Goal: Information Seeking & Learning: Learn about a topic

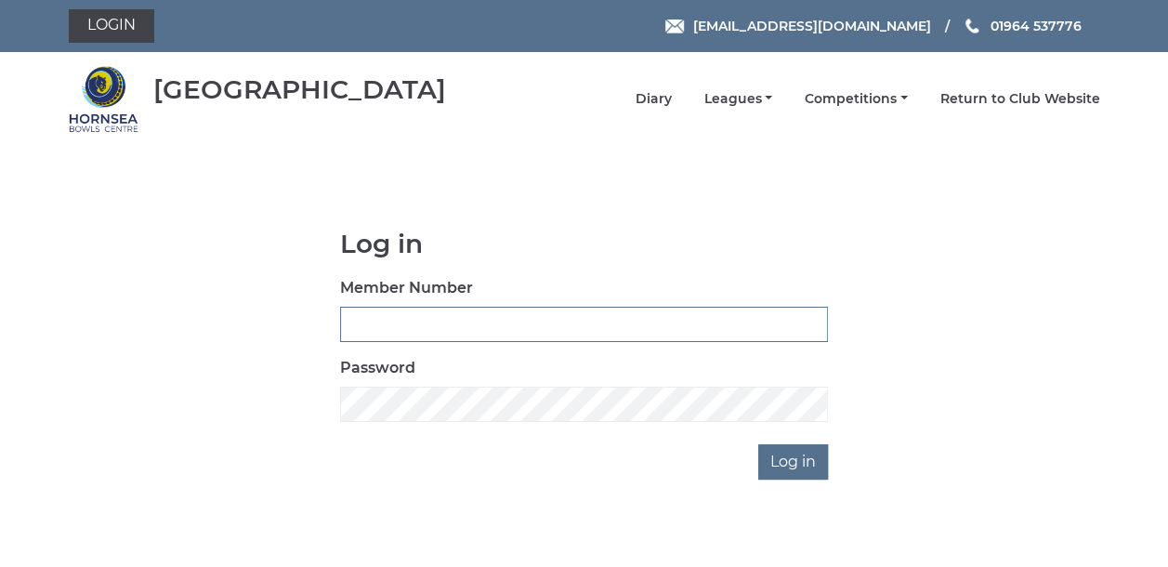
click at [377, 316] on input "Member Number" at bounding box center [584, 324] width 488 height 35
type input "0790"
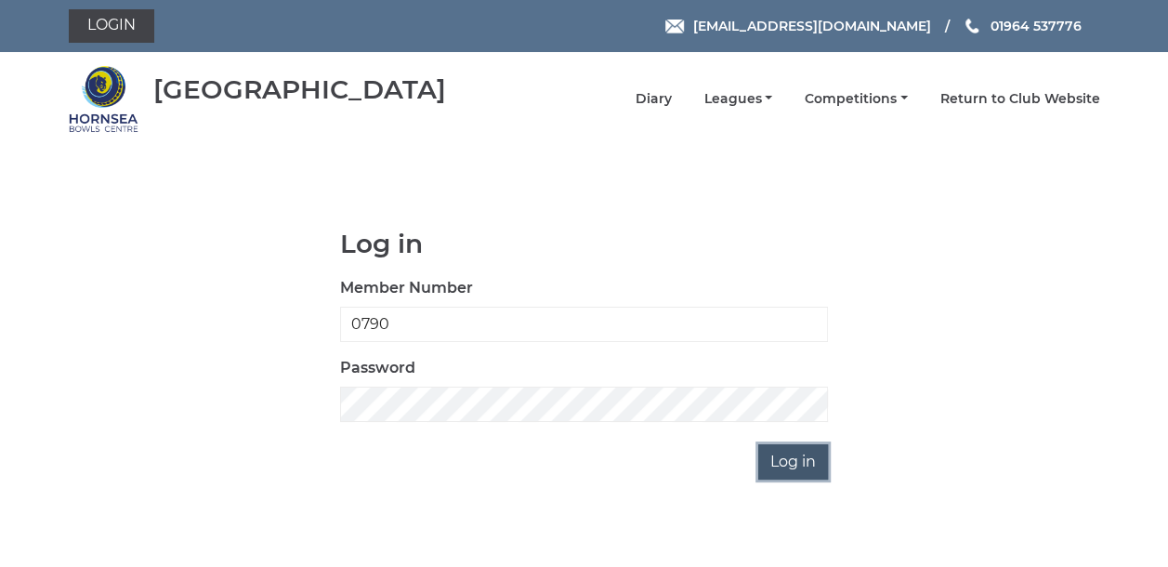
click at [778, 469] on input "Log in" at bounding box center [794, 461] width 70 height 35
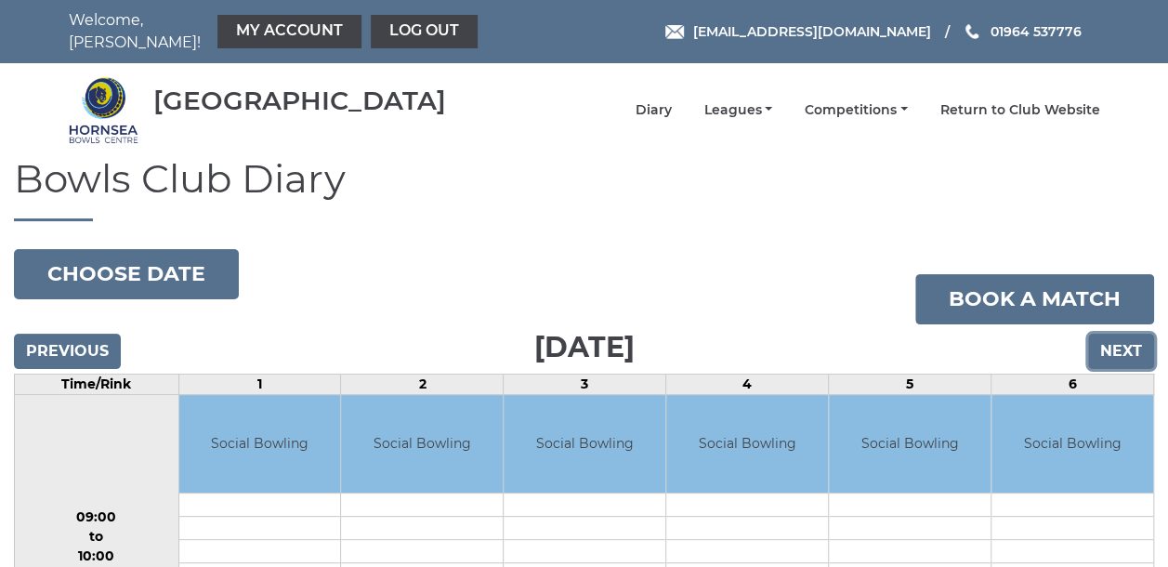
click at [1131, 339] on input "Next" at bounding box center [1122, 351] width 66 height 35
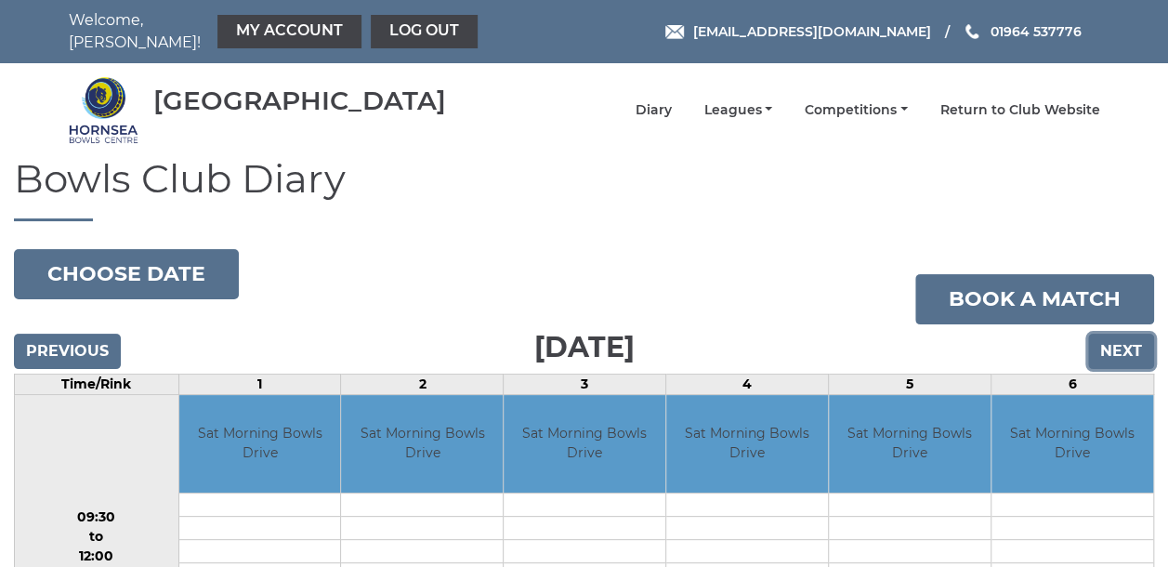
click at [1135, 334] on input "Next" at bounding box center [1122, 351] width 66 height 35
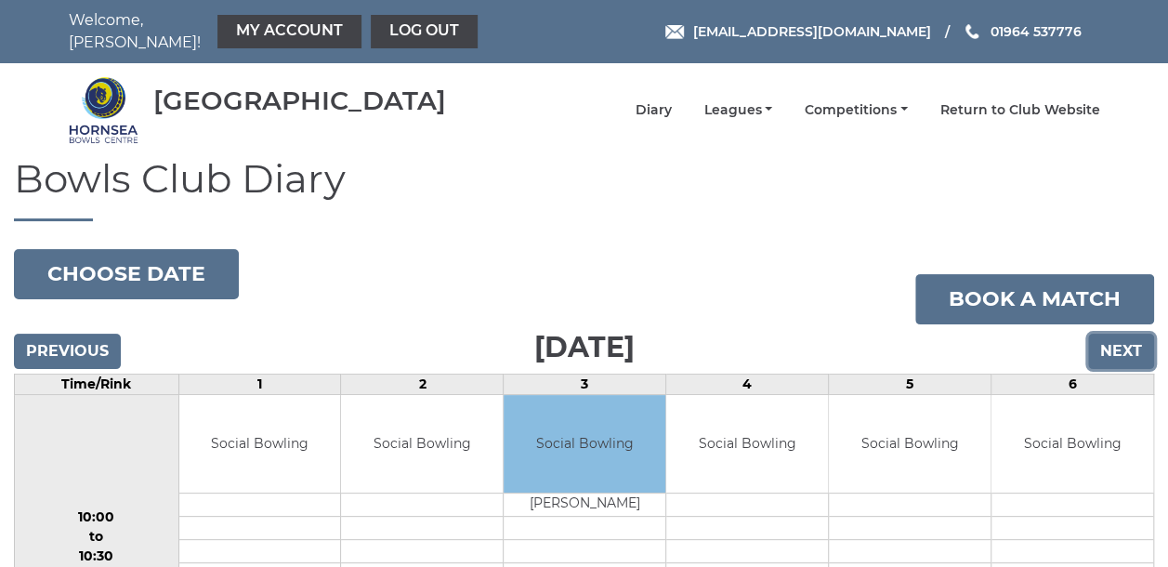
click at [1109, 342] on input "Next" at bounding box center [1122, 351] width 66 height 35
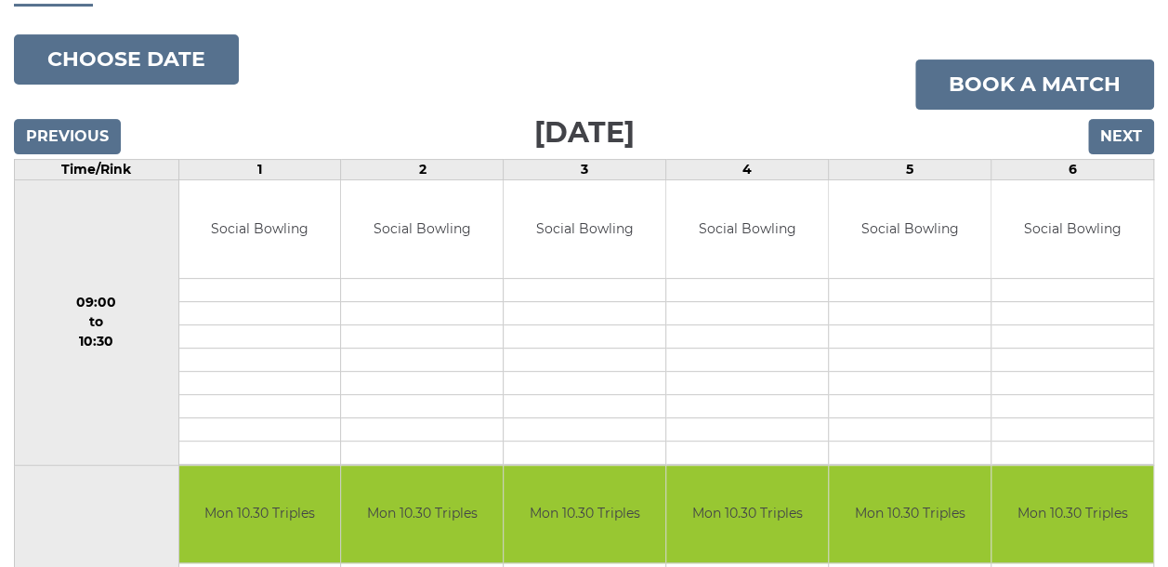
scroll to position [179, 0]
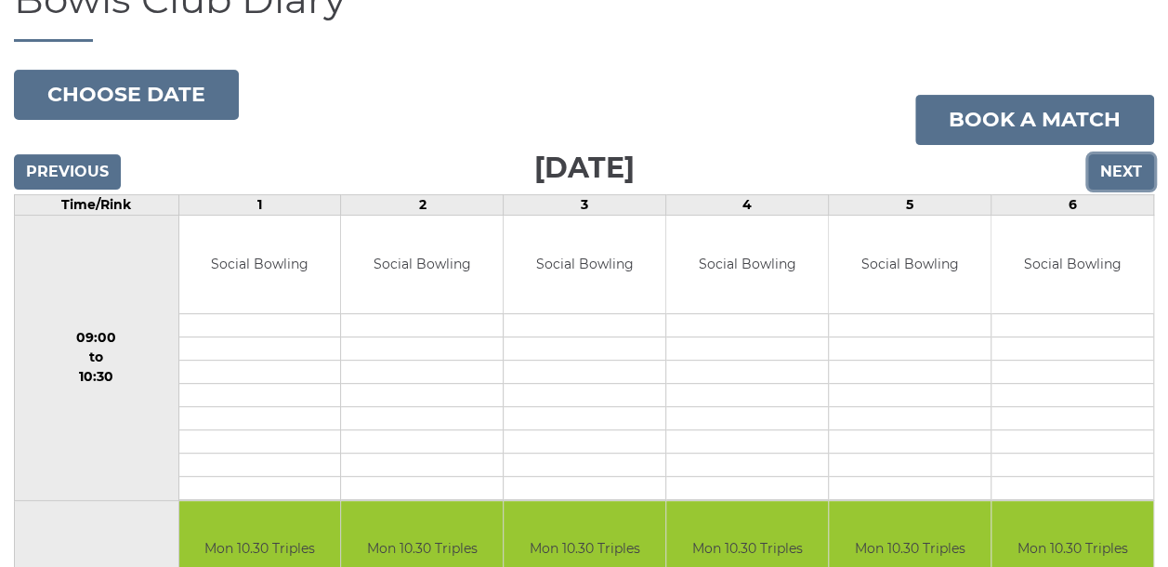
click at [1115, 169] on input "Next" at bounding box center [1122, 171] width 66 height 35
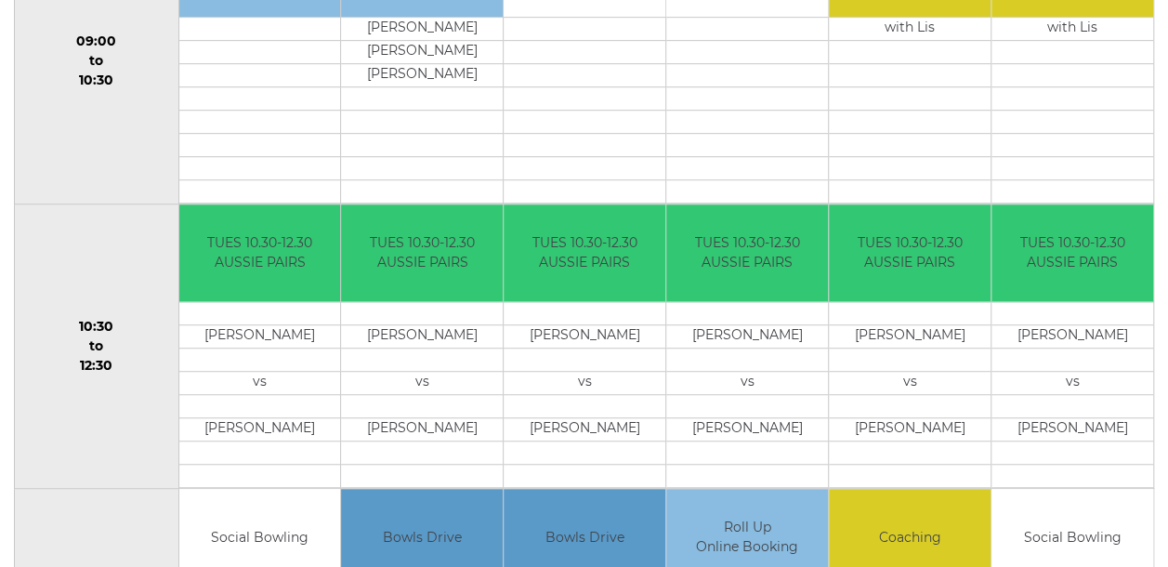
scroll to position [179, 0]
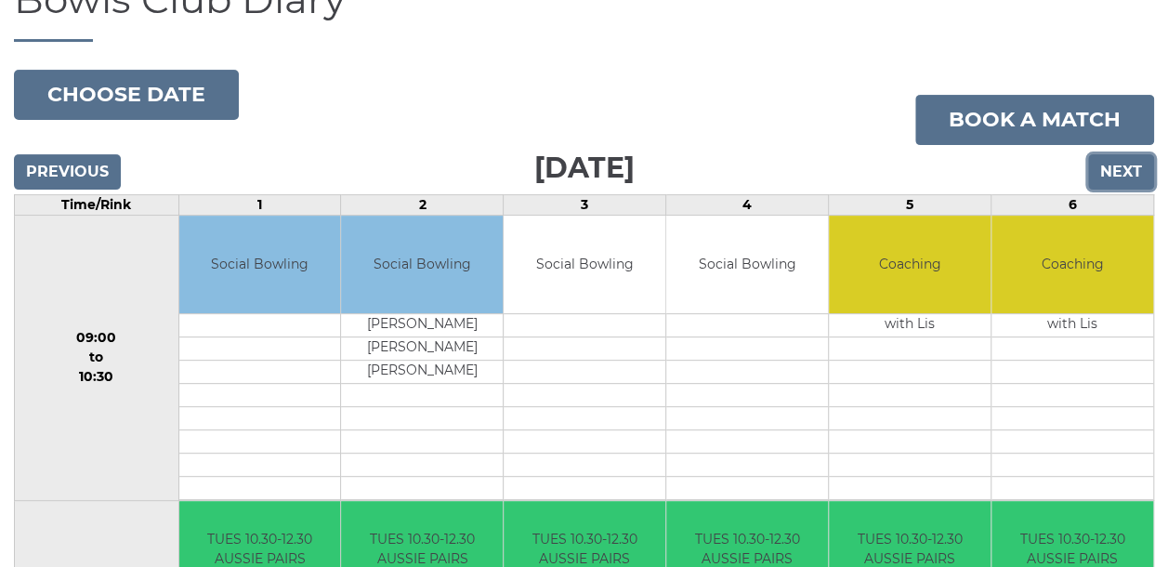
click at [1121, 171] on input "Next" at bounding box center [1122, 171] width 66 height 35
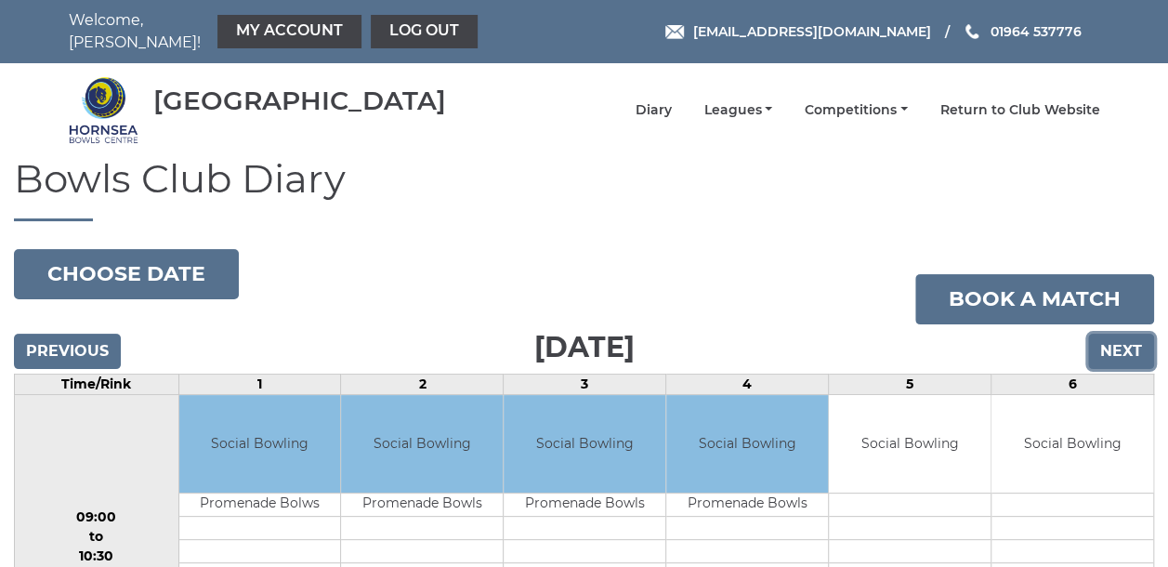
click at [1101, 337] on input "Next" at bounding box center [1122, 351] width 66 height 35
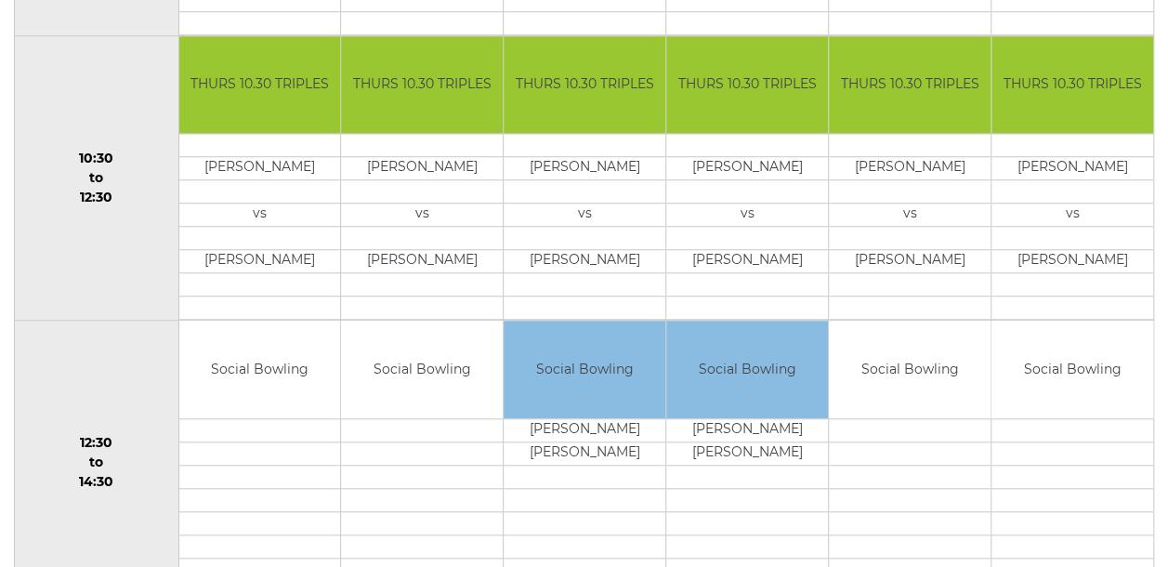
scroll to position [179, 0]
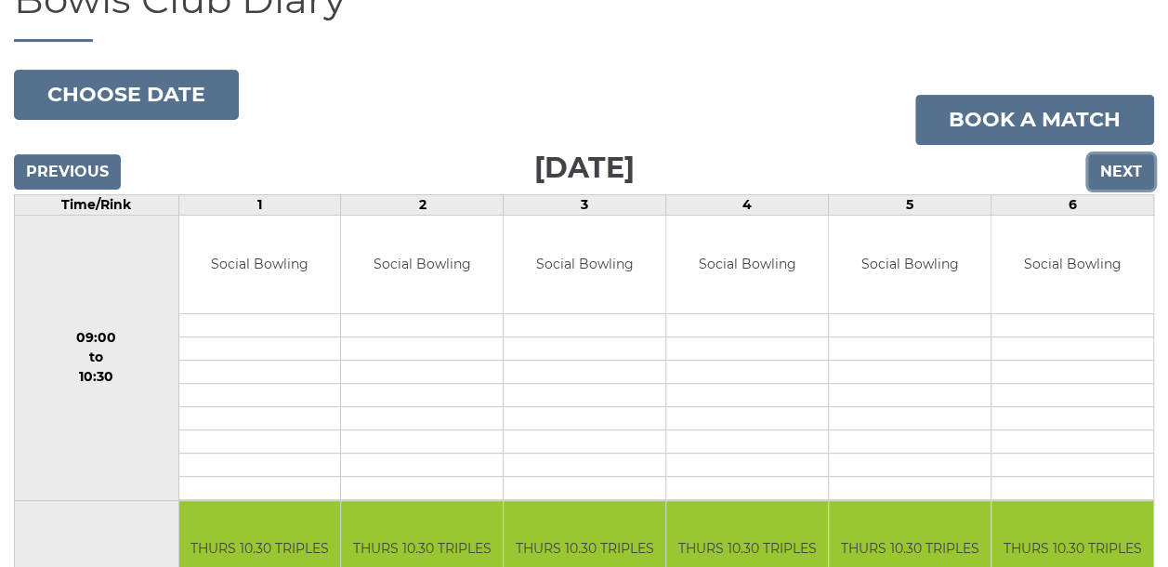
click at [1130, 165] on input "Next" at bounding box center [1122, 171] width 66 height 35
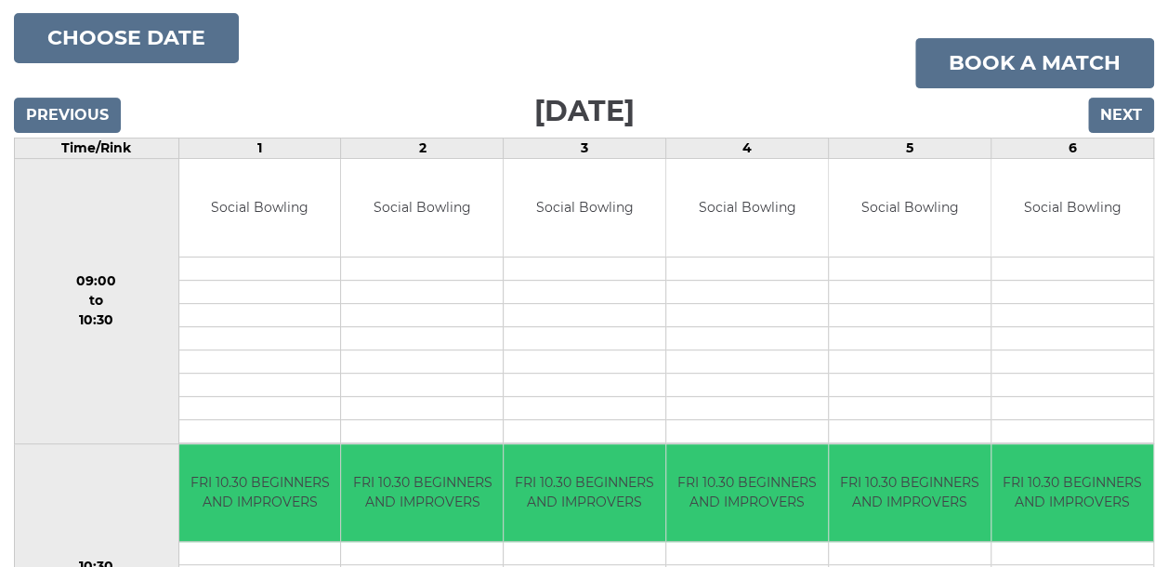
scroll to position [86, 0]
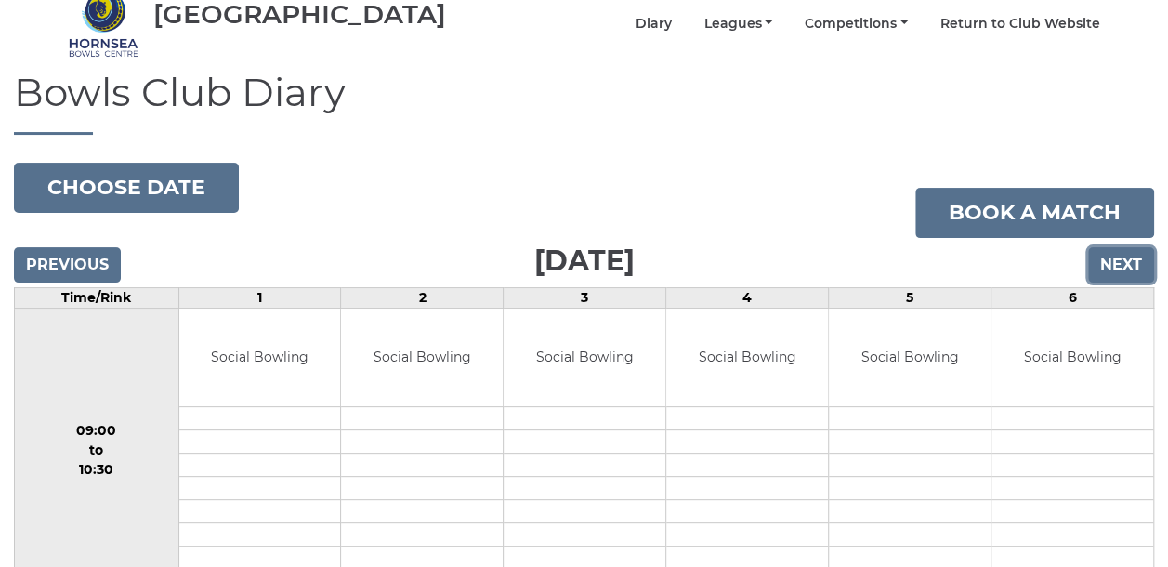
click at [1127, 253] on input "Next" at bounding box center [1122, 264] width 66 height 35
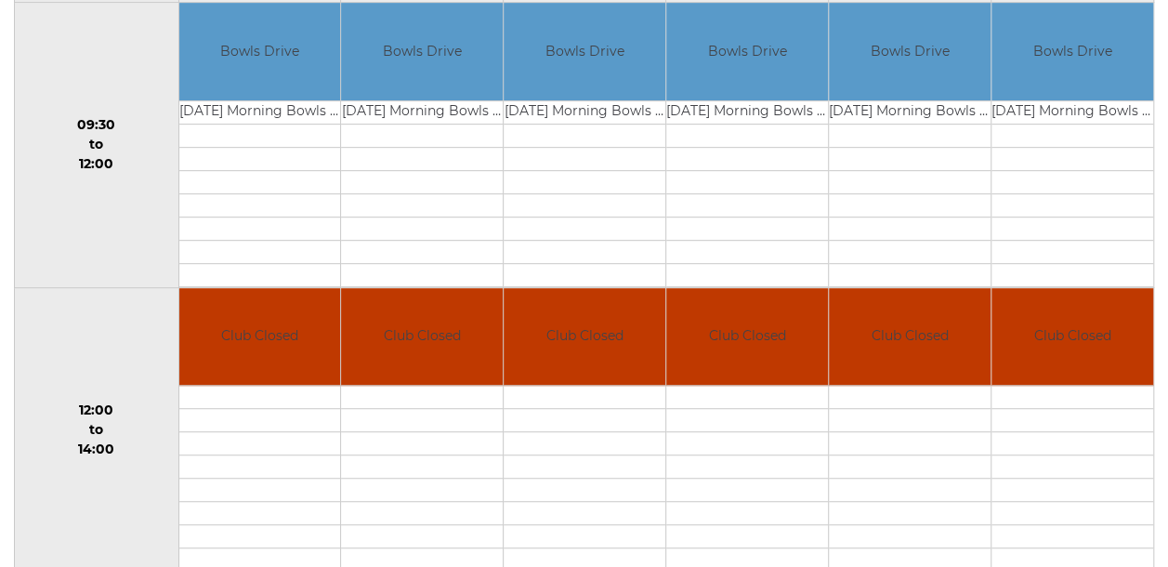
scroll to position [75, 0]
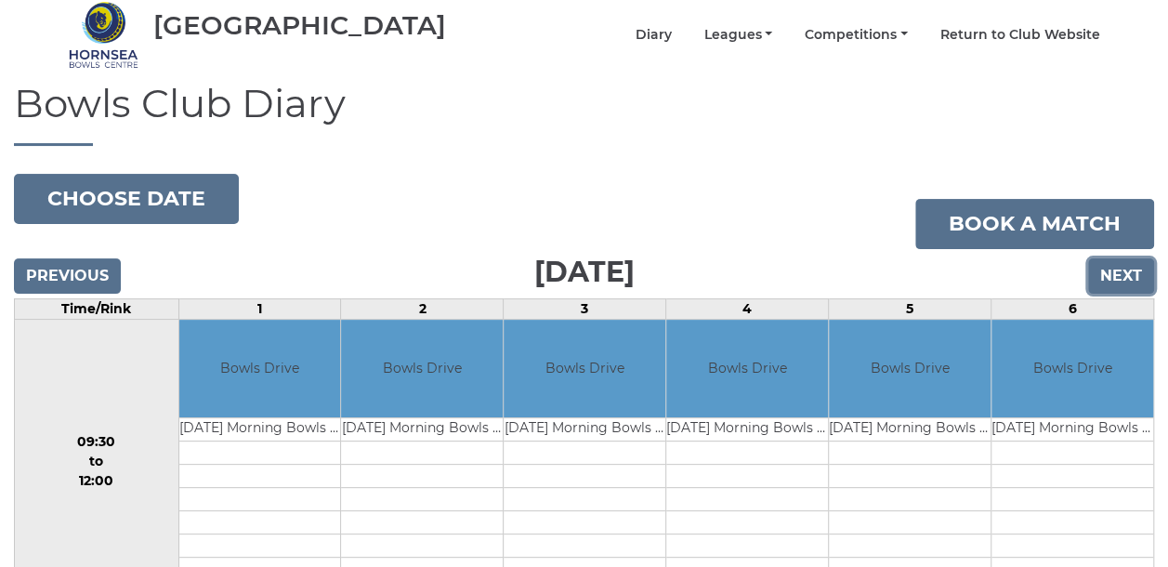
click at [1118, 264] on input "Next" at bounding box center [1122, 275] width 66 height 35
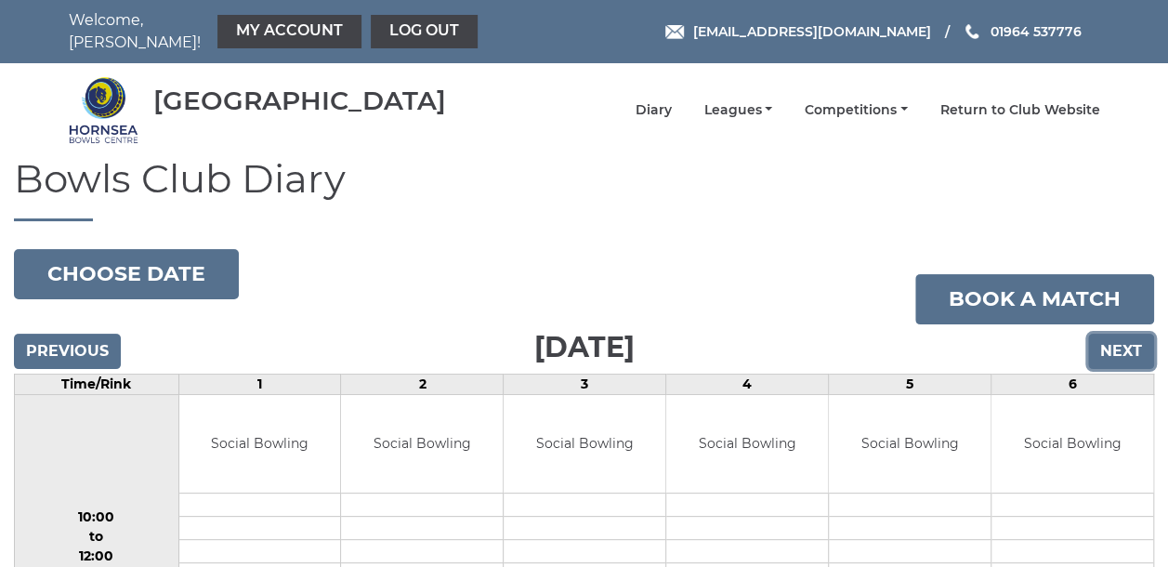
click at [1106, 336] on input "Next" at bounding box center [1122, 351] width 66 height 35
click at [1114, 340] on input "Next" at bounding box center [1122, 351] width 66 height 35
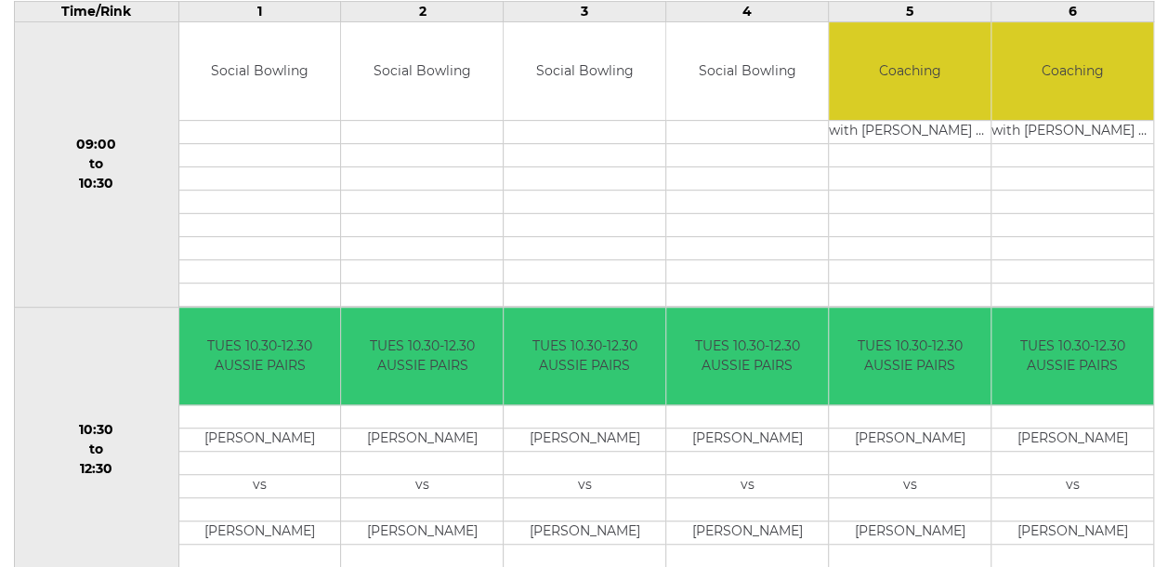
scroll to position [179, 0]
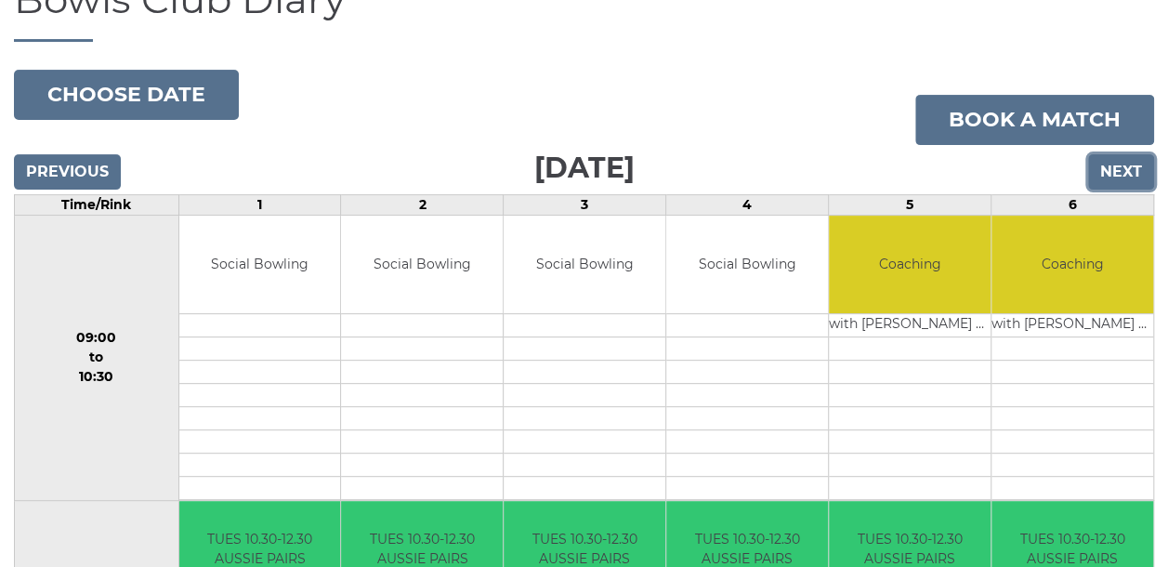
click at [1118, 161] on input "Next" at bounding box center [1122, 171] width 66 height 35
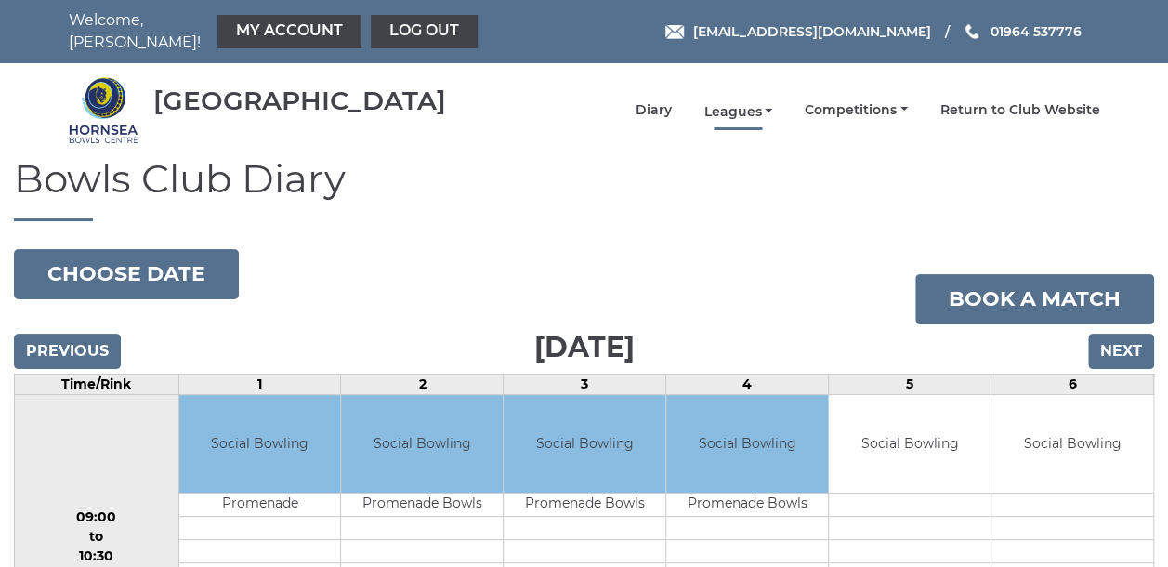
click at [731, 103] on link "Leagues" at bounding box center [738, 112] width 69 height 18
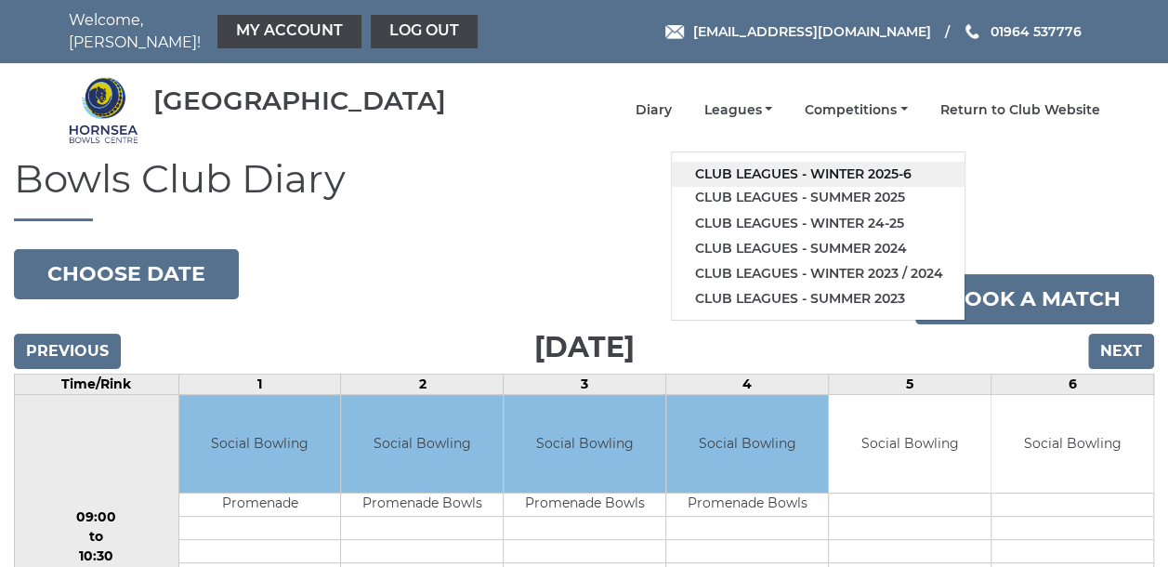
click at [768, 162] on link "Club leagues - Winter 2025-6" at bounding box center [818, 174] width 293 height 25
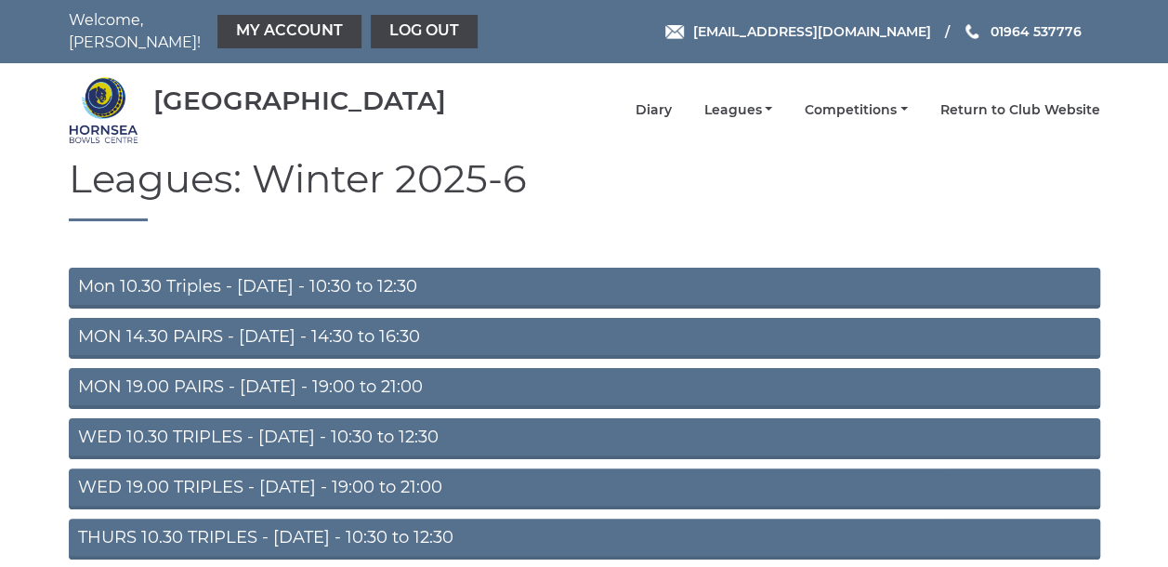
click at [320, 370] on link "MON 19.00 PAIRS - Monday - 19:00 to 21:00" at bounding box center [585, 388] width 1032 height 41
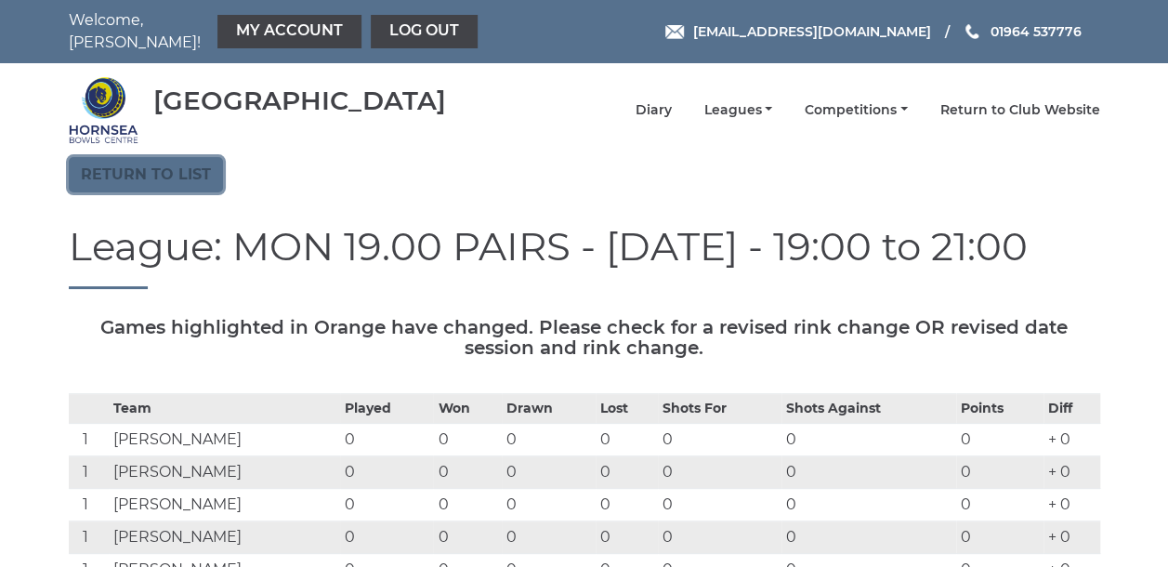
click at [167, 165] on link "Return to list" at bounding box center [146, 174] width 154 height 35
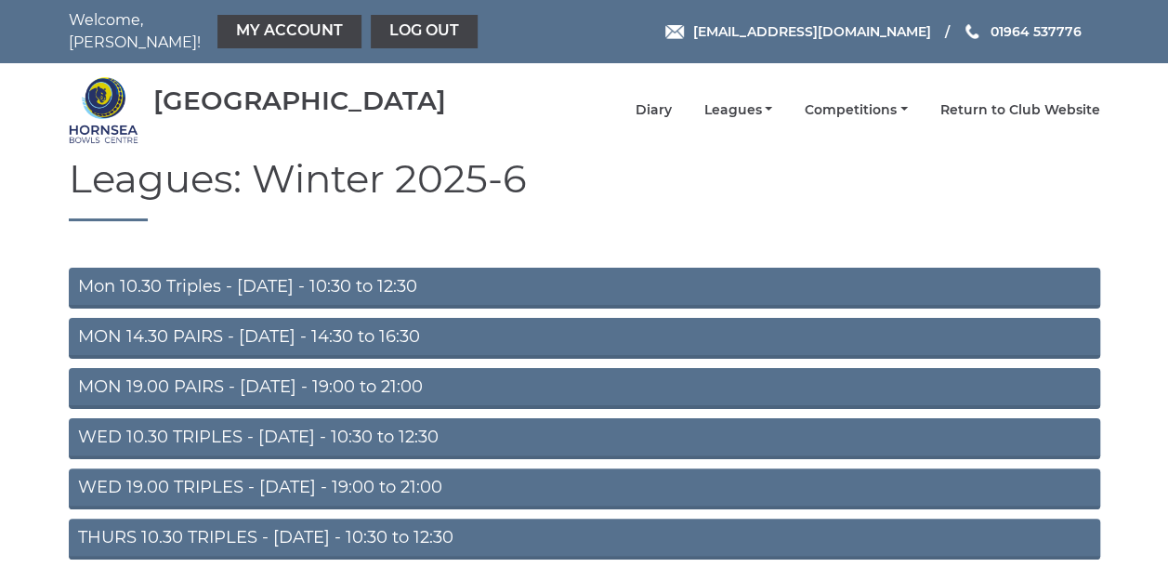
click at [244, 281] on link "Mon 10.30 Triples - [DATE] - 10:30 to 12:30" at bounding box center [585, 288] width 1032 height 41
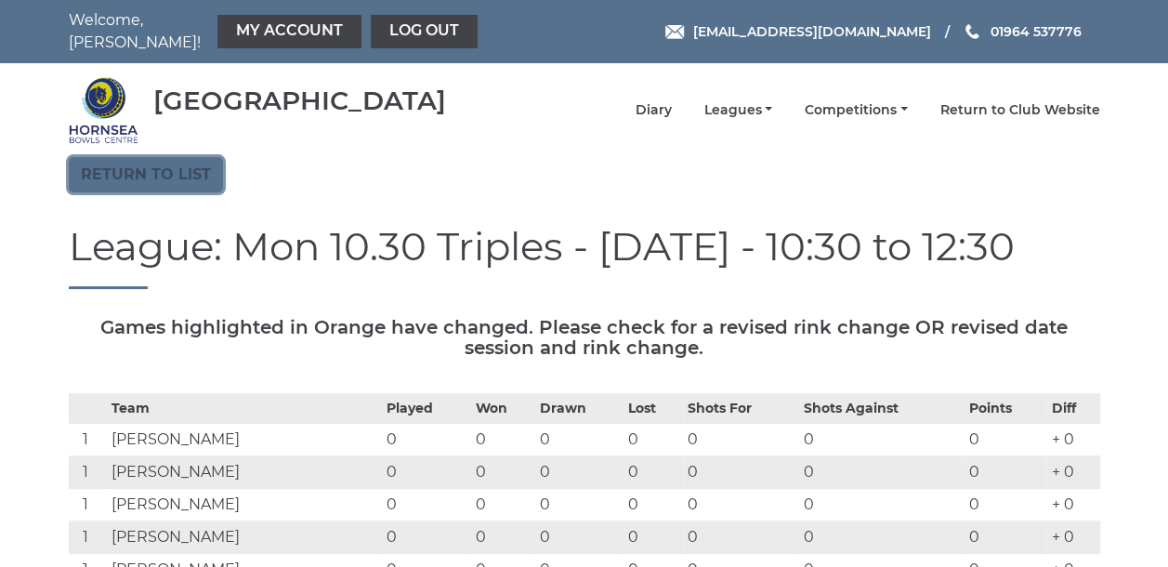
click at [161, 161] on link "Return to list" at bounding box center [146, 174] width 154 height 35
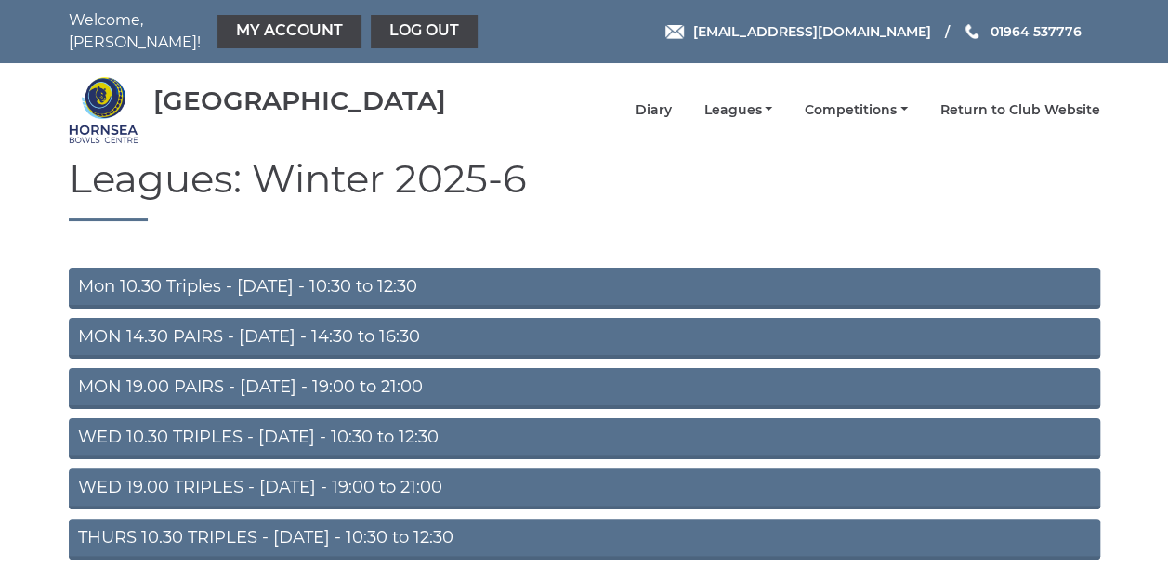
click at [197, 428] on link "WED 10.30 TRIPLES - [DATE] - 10:30 to 12:30" at bounding box center [585, 438] width 1032 height 41
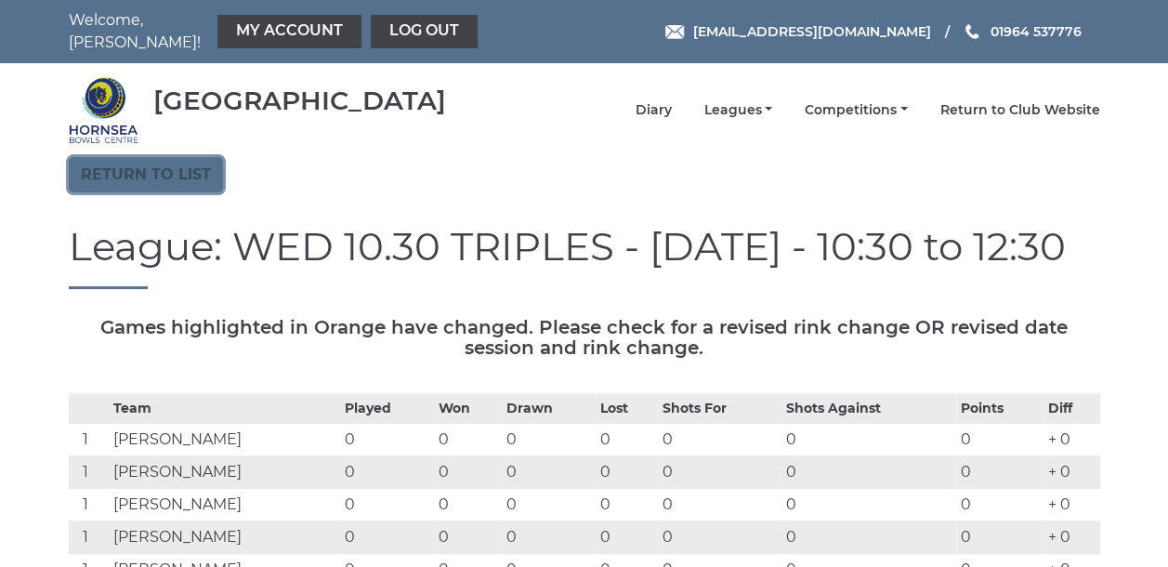
click at [178, 163] on link "Return to list" at bounding box center [146, 174] width 154 height 35
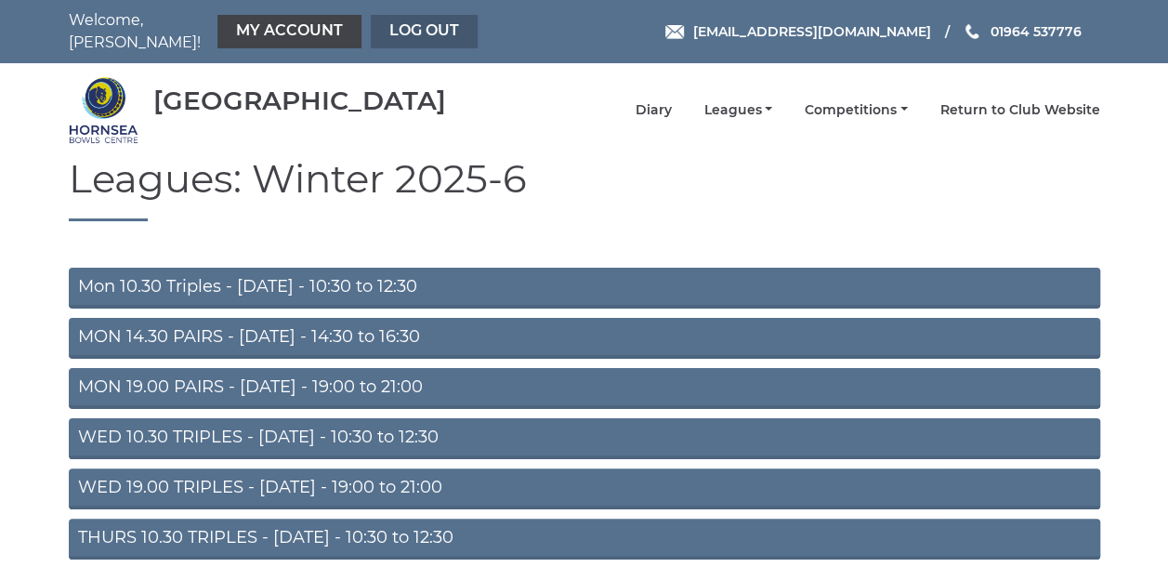
click at [371, 15] on link "Log out" at bounding box center [424, 31] width 107 height 33
